Goal: Use online tool/utility: Utilize a website feature to perform a specific function

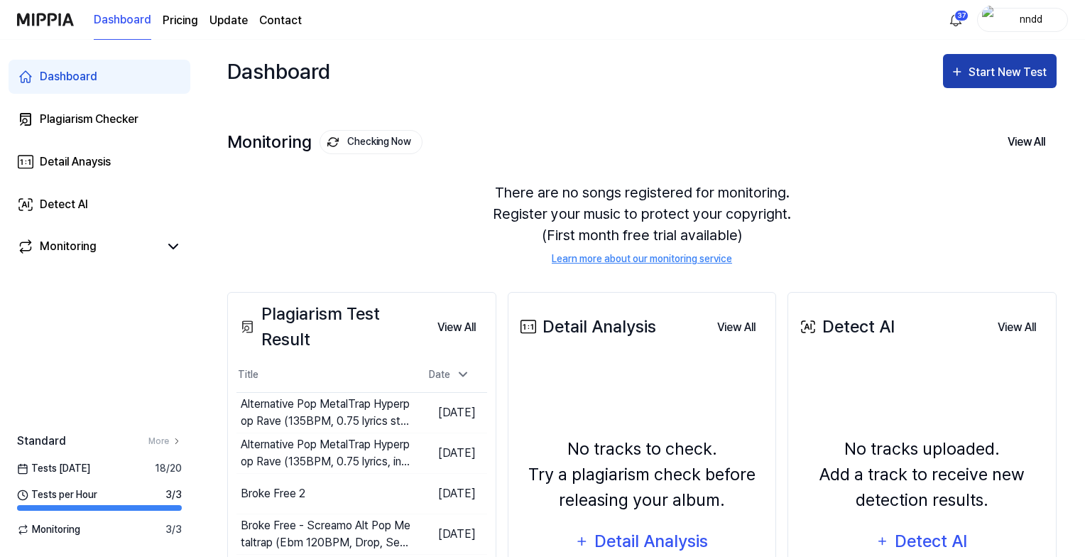
click at [988, 62] on button "Start New Test" at bounding box center [1000, 71] width 114 height 34
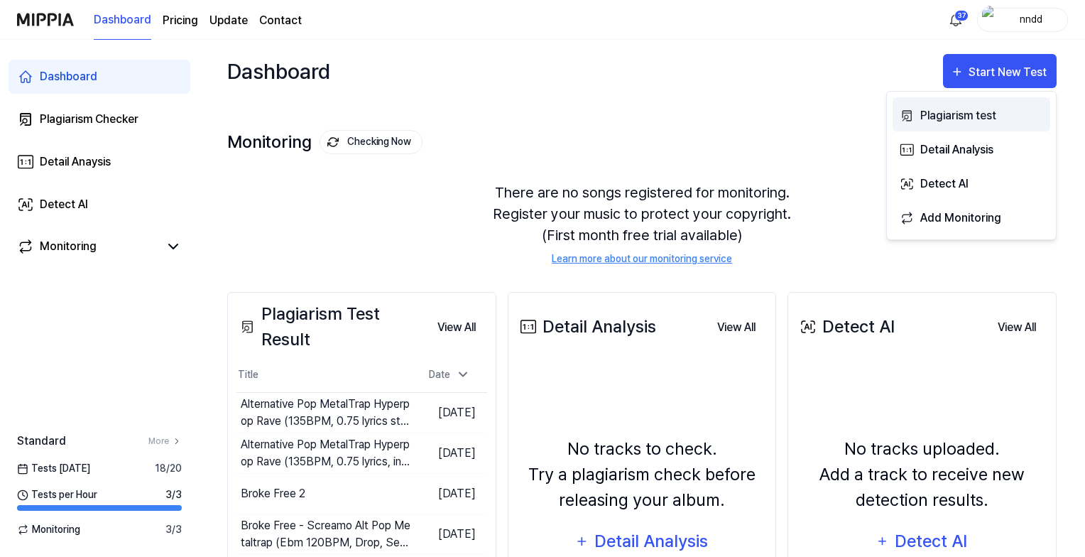
click at [953, 111] on div "Plagiarism test" at bounding box center [982, 115] width 124 height 18
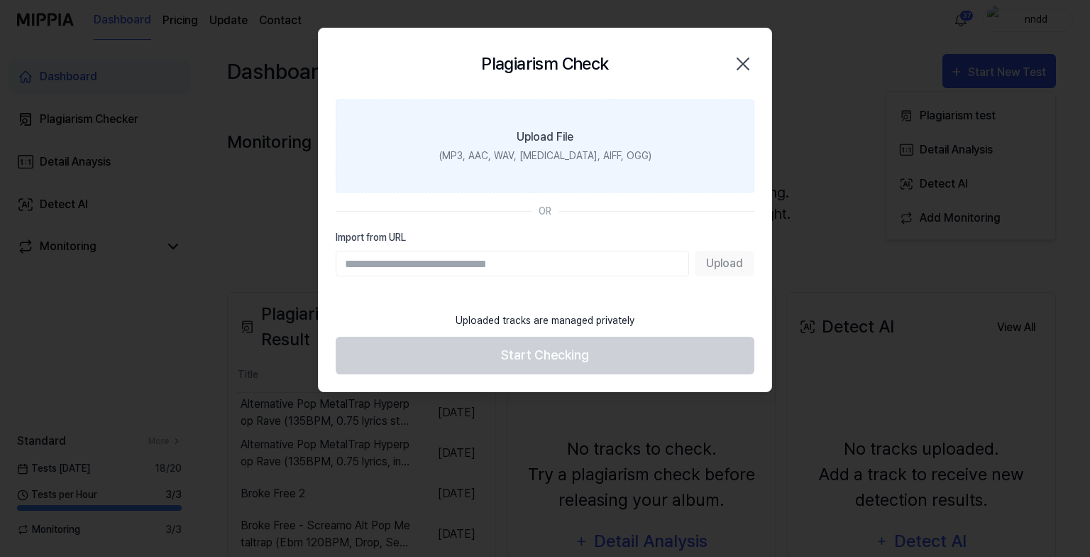
click at [547, 168] on label "Upload File (MP3, AAC, WAV, [MEDICAL_DATA], AIFF, OGG)" at bounding box center [545, 145] width 419 height 93
click at [0, 0] on input "Upload File (MP3, AAC, WAV, [MEDICAL_DATA], AIFF, OGG)" at bounding box center [0, 0] width 0 height 0
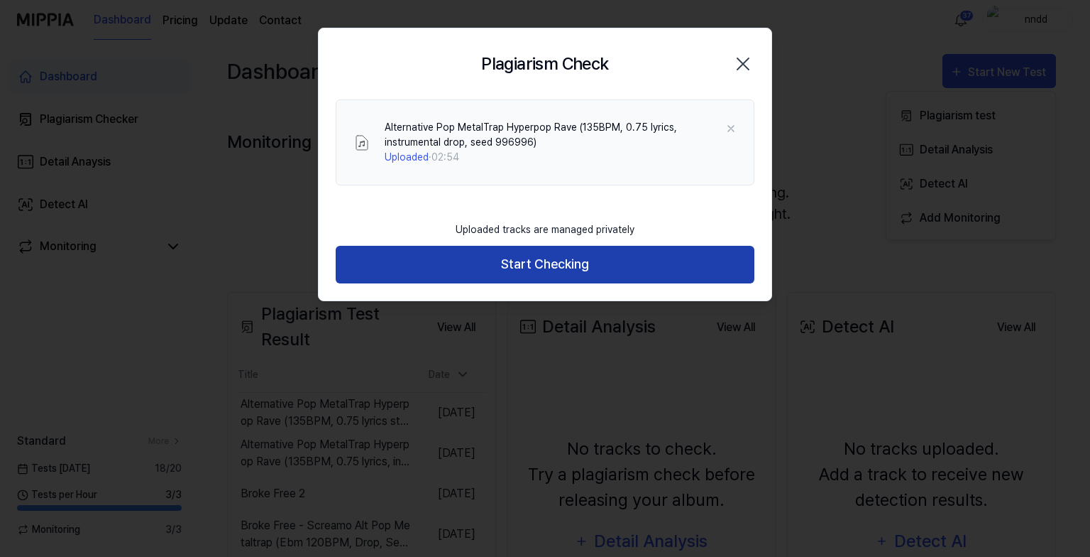
click at [478, 250] on button "Start Checking" at bounding box center [545, 265] width 419 height 38
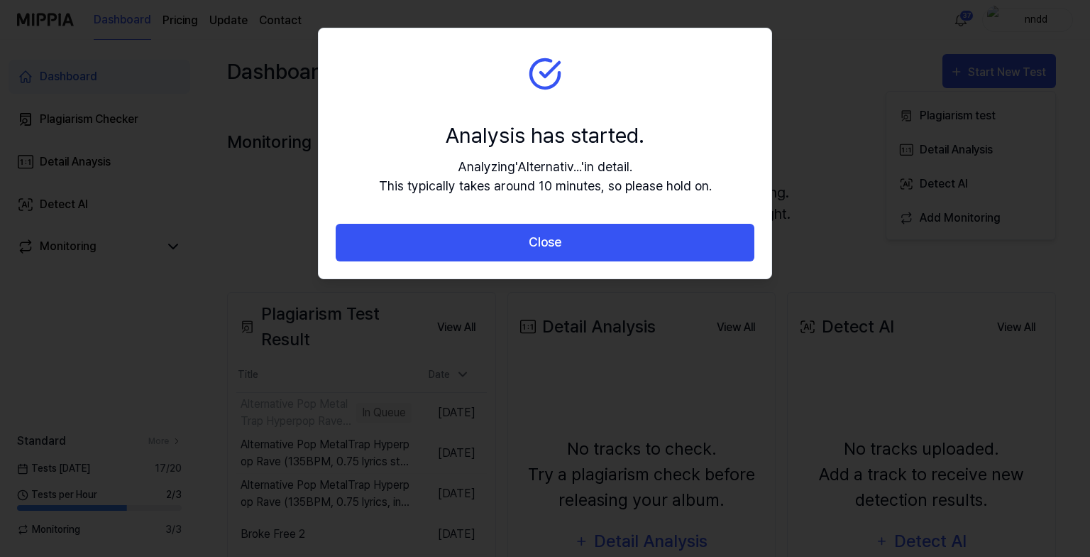
click at [478, 250] on button "Close" at bounding box center [545, 243] width 419 height 38
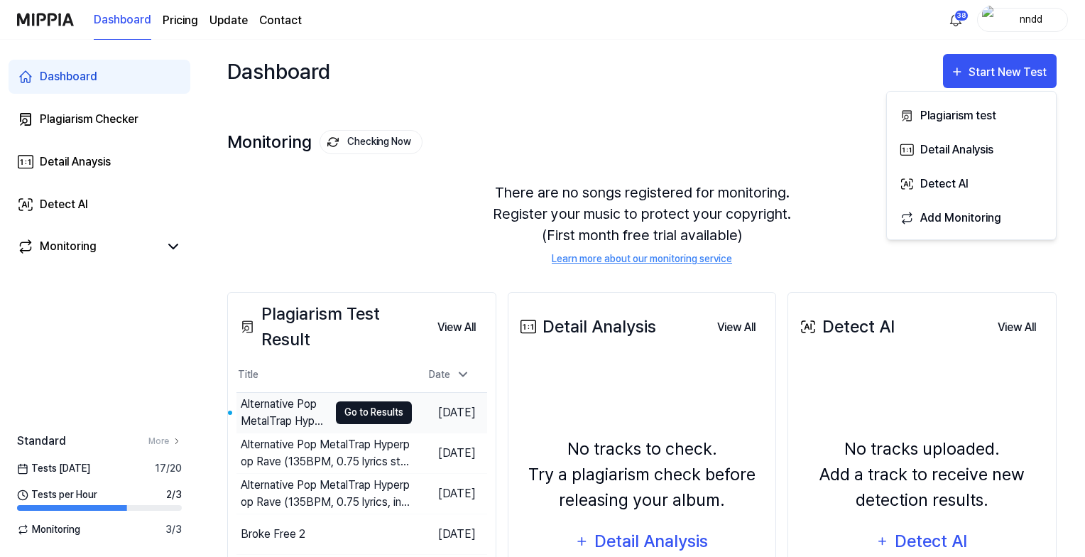
click at [369, 412] on button "Go to Results" at bounding box center [374, 412] width 76 height 23
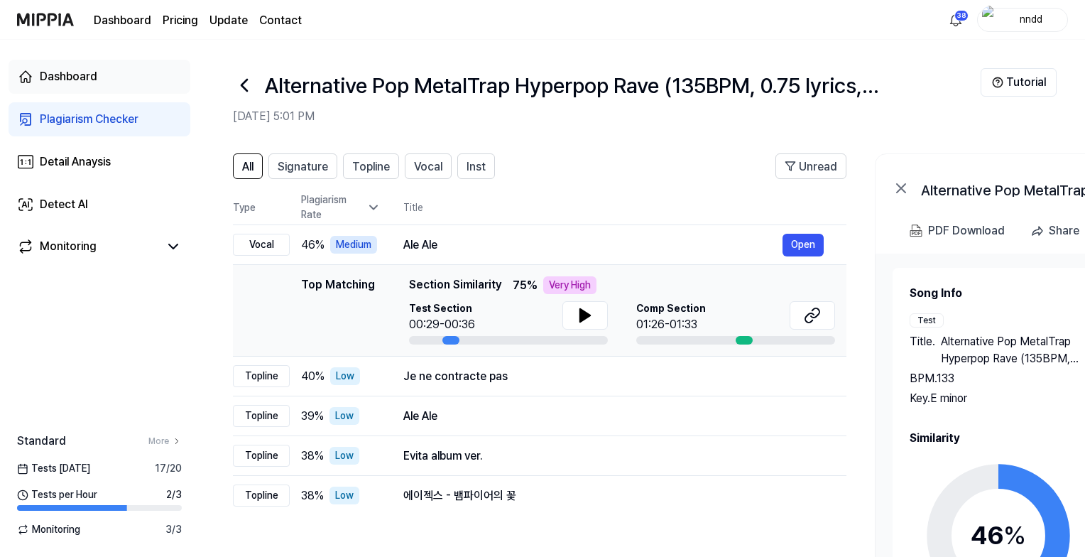
click at [96, 72] on div "Dashboard" at bounding box center [69, 76] width 58 height 17
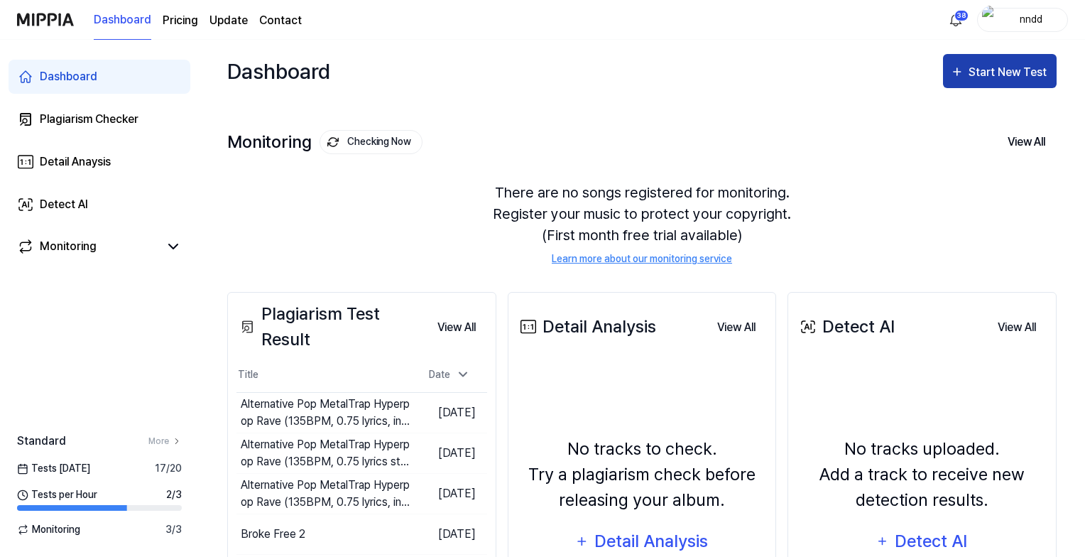
click at [970, 73] on div "Start New Test" at bounding box center [1008, 72] width 81 height 18
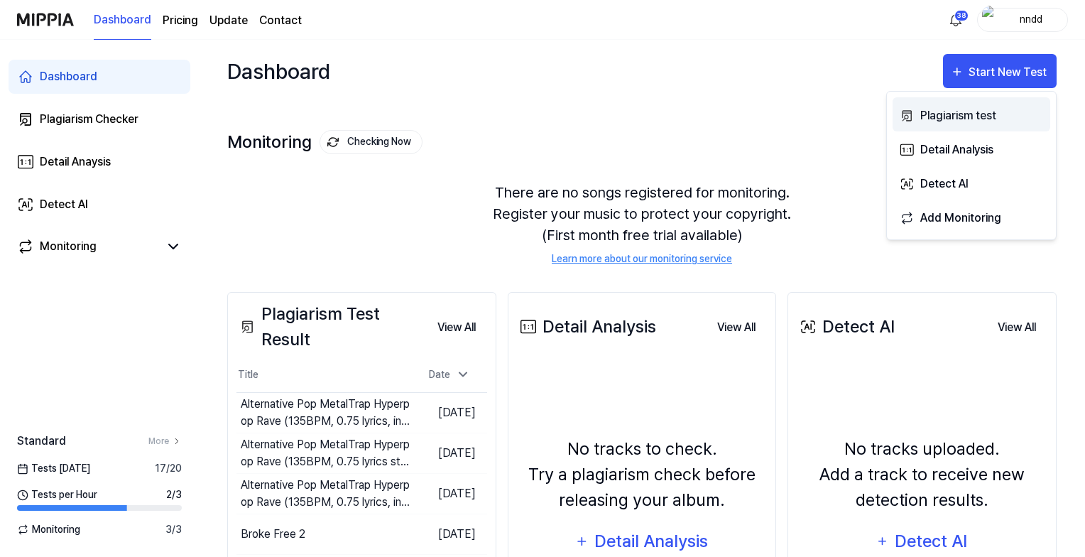
click at [912, 118] on icon "button" at bounding box center [906, 115] width 15 height 17
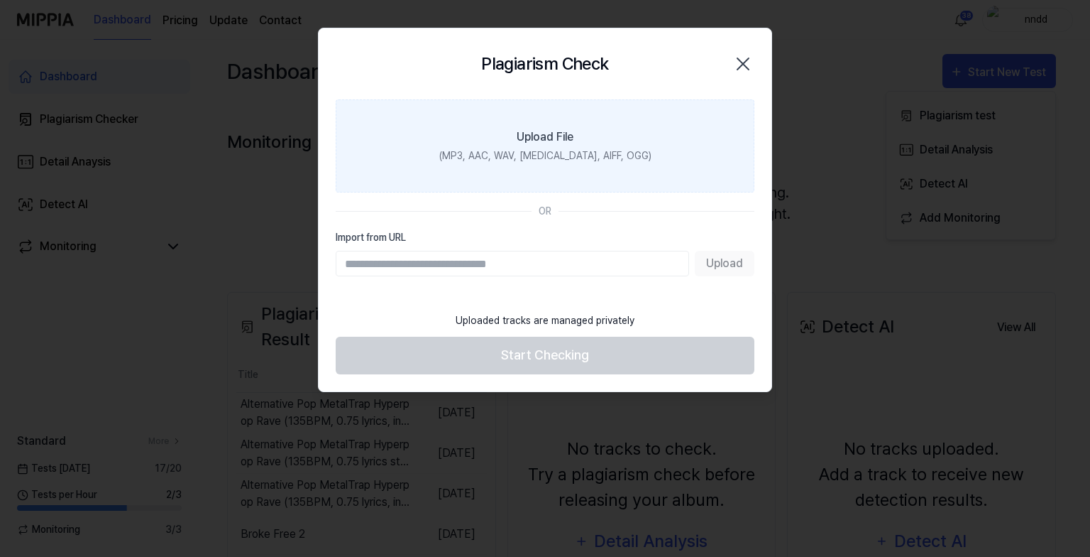
click at [650, 119] on label "Upload File (MP3, AAC, WAV, [MEDICAL_DATA], AIFF, OGG)" at bounding box center [545, 145] width 419 height 93
click at [0, 0] on input "Upload File (MP3, AAC, WAV, [MEDICAL_DATA], AIFF, OGG)" at bounding box center [0, 0] width 0 height 0
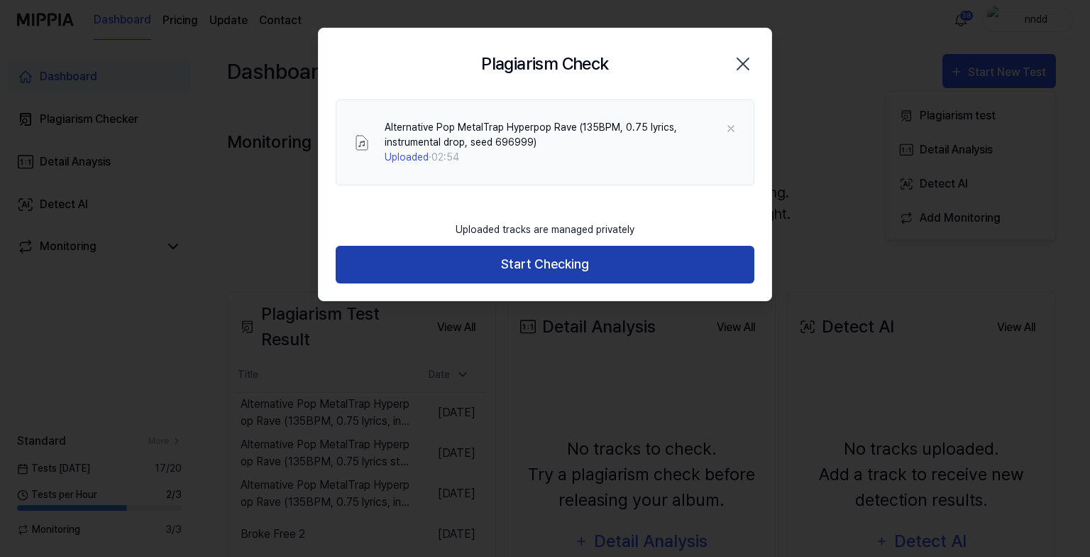
click at [483, 274] on button "Start Checking" at bounding box center [545, 265] width 419 height 38
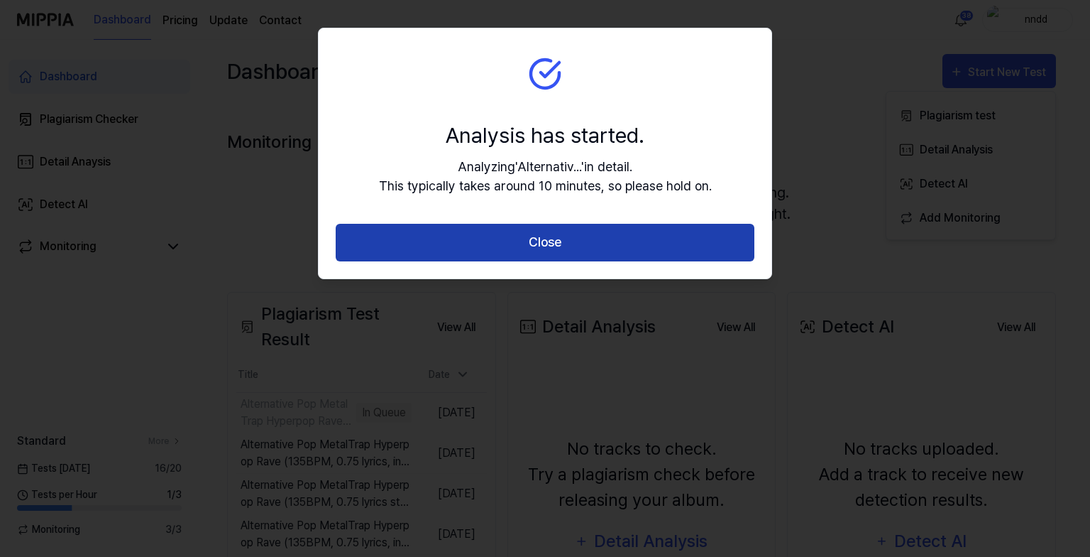
click at [540, 234] on button "Close" at bounding box center [545, 243] width 419 height 38
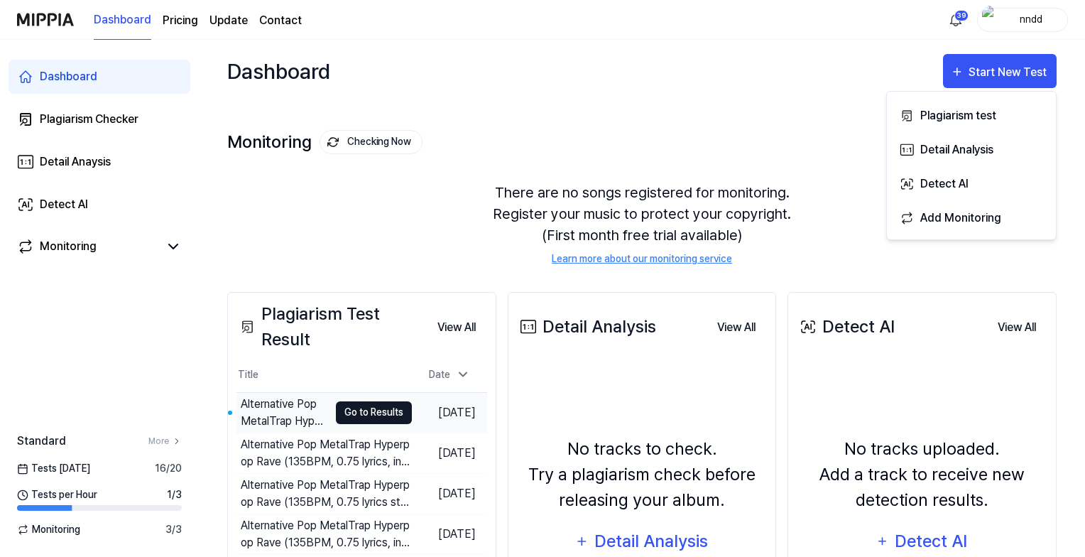
click at [344, 418] on button "Go to Results" at bounding box center [374, 412] width 76 height 23
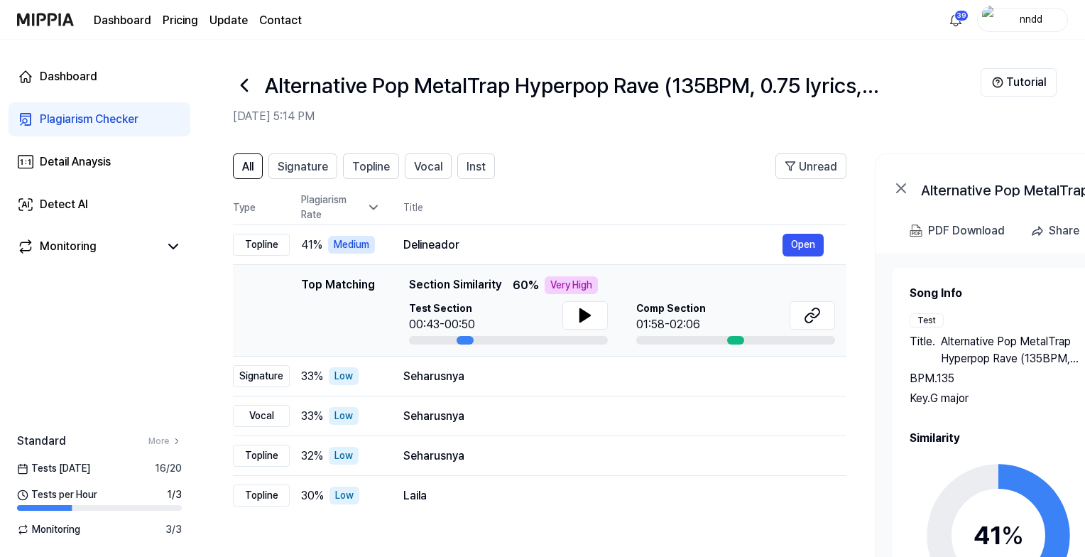
click at [126, 113] on div "Plagiarism Checker" at bounding box center [89, 119] width 99 height 17
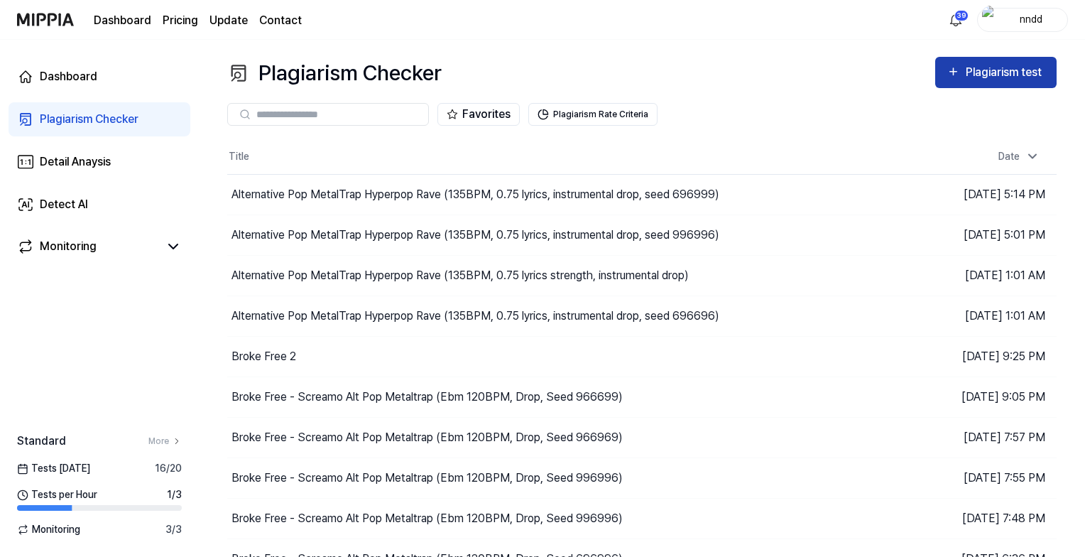
click at [973, 75] on div "Plagiarism test" at bounding box center [1006, 72] width 80 height 18
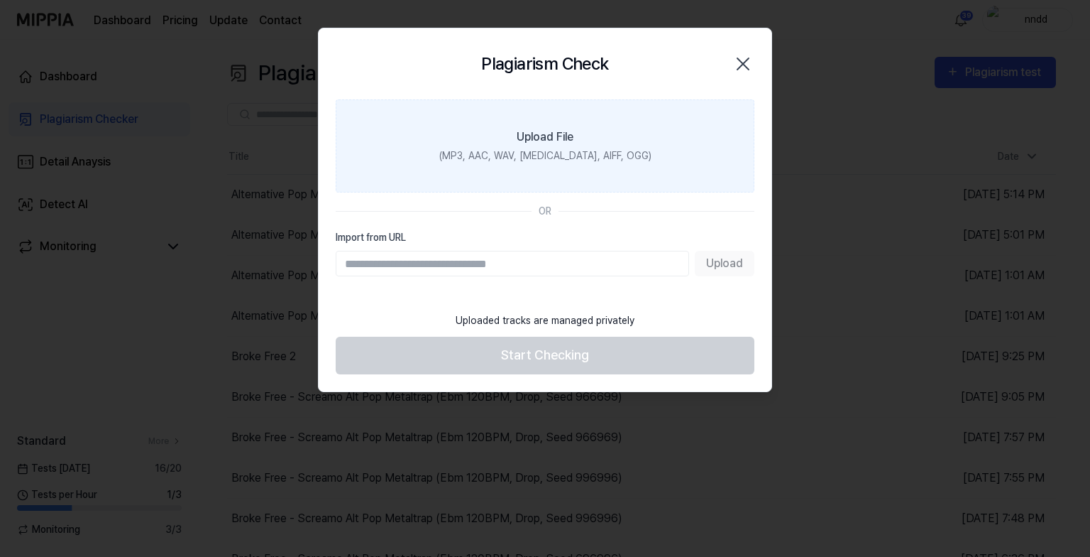
click at [537, 134] on div "Upload File" at bounding box center [545, 136] width 57 height 17
click at [0, 0] on input "Upload File (MP3, AAC, WAV, [MEDICAL_DATA], AIFF, OGG)" at bounding box center [0, 0] width 0 height 0
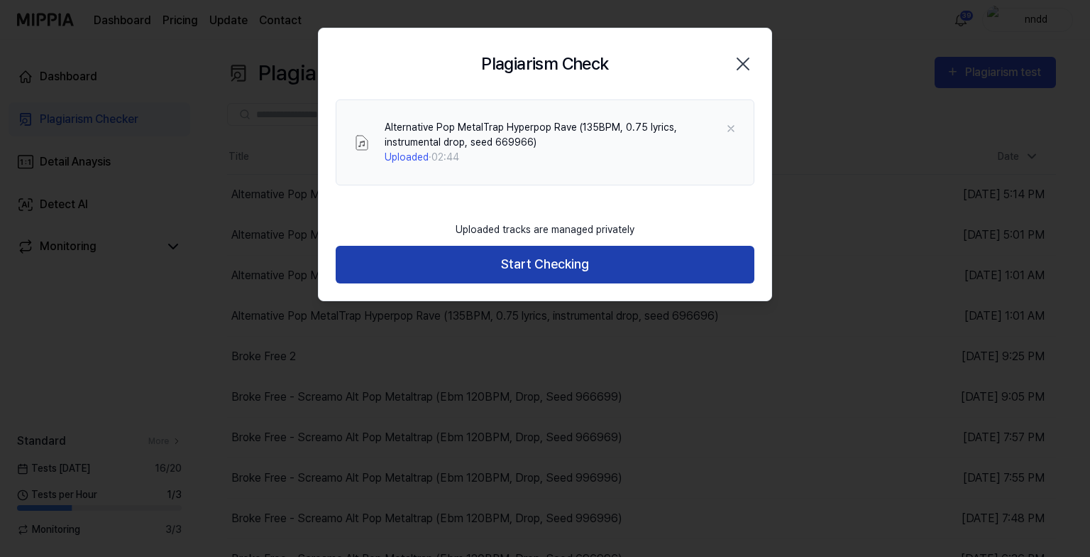
click at [468, 266] on button "Start Checking" at bounding box center [545, 265] width 419 height 38
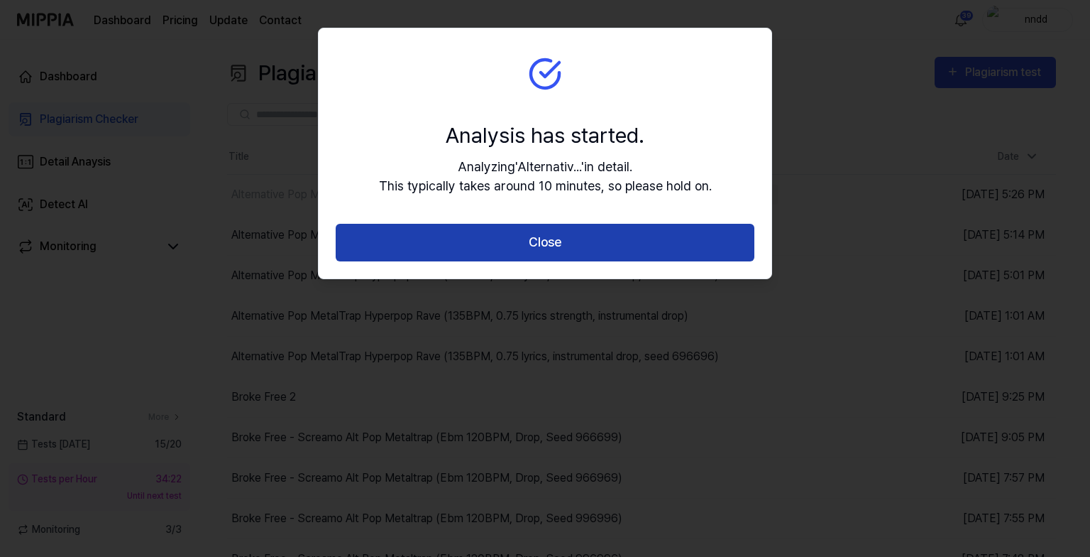
click at [512, 234] on button "Close" at bounding box center [545, 243] width 419 height 38
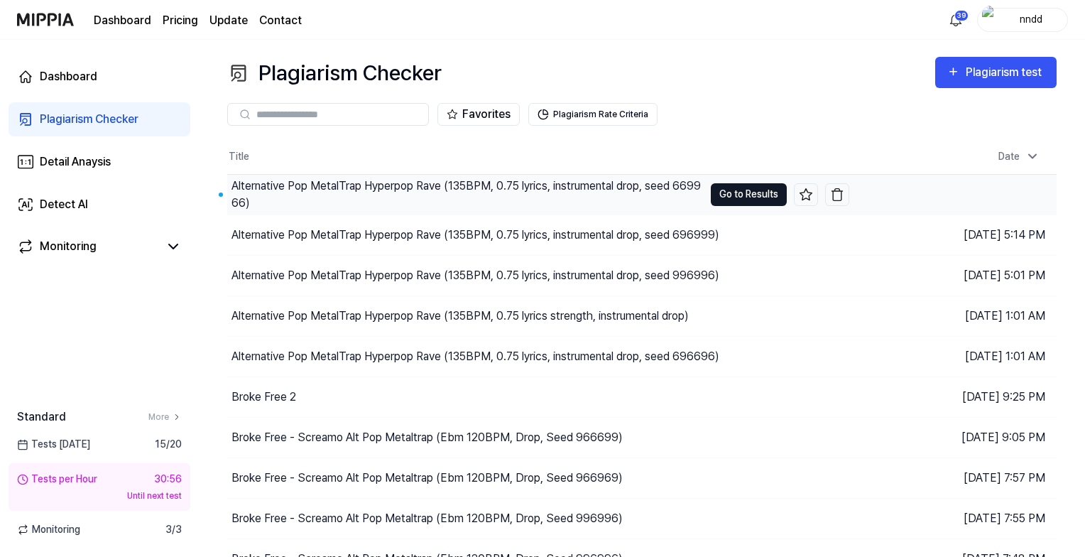
click at [758, 185] on button "Go to Results" at bounding box center [749, 194] width 76 height 23
